Goal: Transaction & Acquisition: Purchase product/service

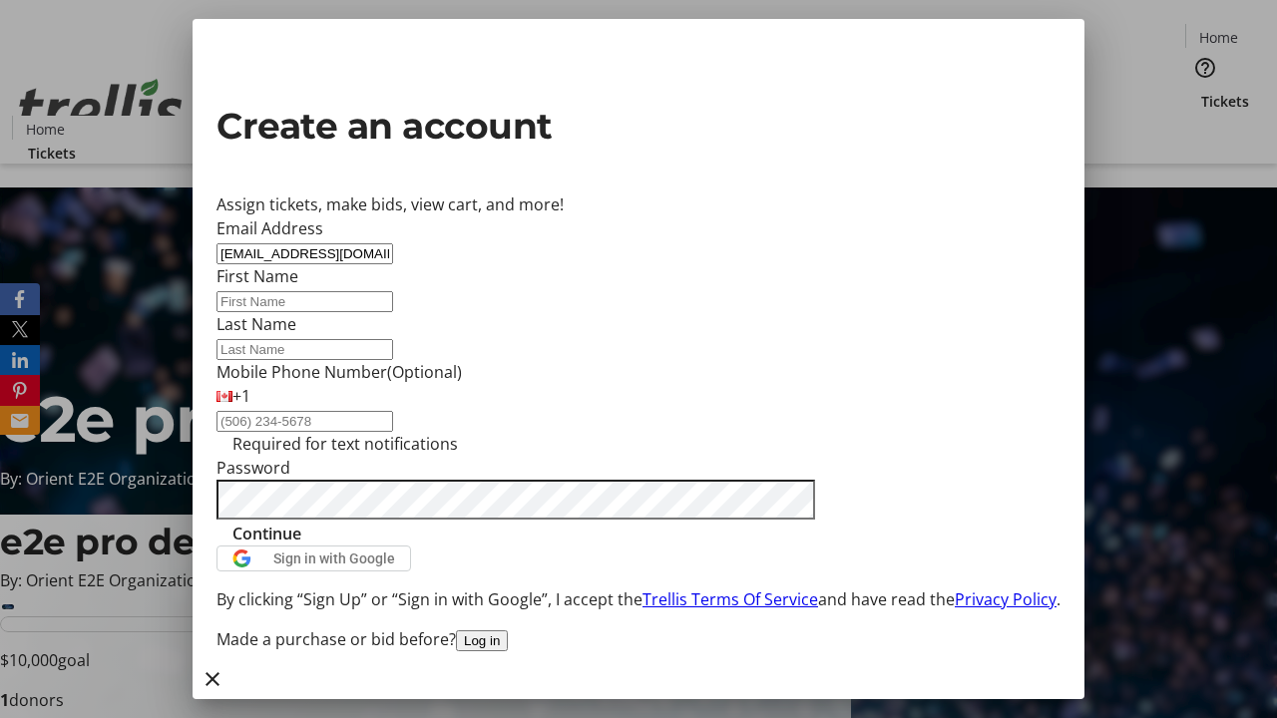
type input "[EMAIL_ADDRESS][DOMAIN_NAME]"
type input "[PERSON_NAME]"
click at [301, 546] on span "Continue" at bounding box center [266, 534] width 69 height 24
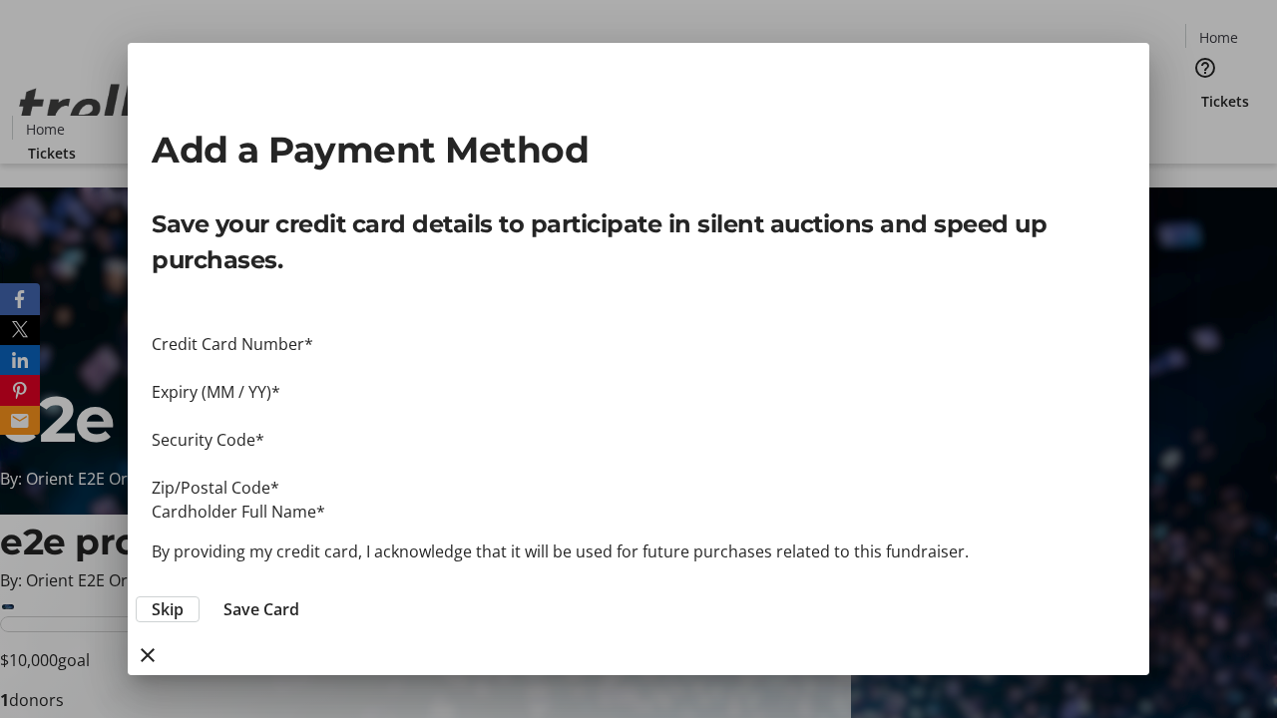
click at [184, 597] on span "Skip" at bounding box center [168, 609] width 32 height 24
click at [1201, 91] on span "Tickets" at bounding box center [1225, 101] width 48 height 21
